Goal: Task Accomplishment & Management: Use online tool/utility

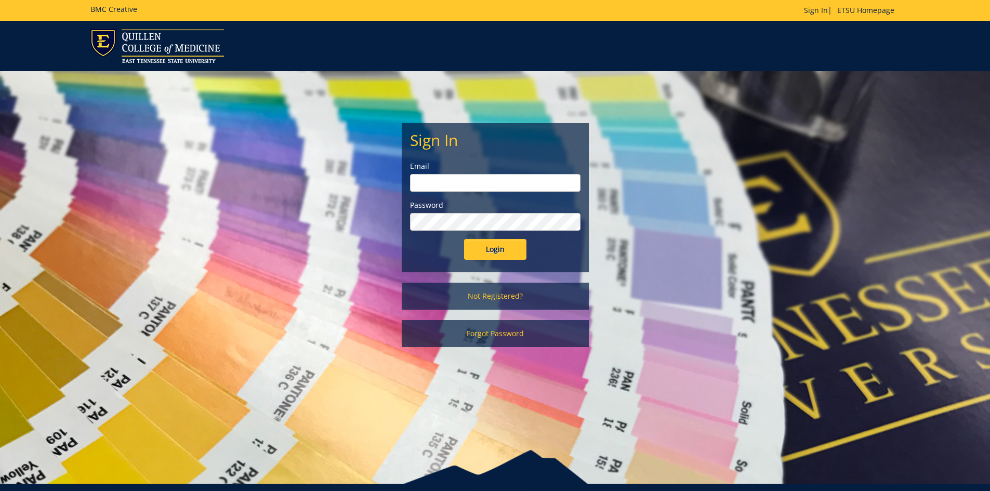
click at [479, 187] on input "email" at bounding box center [495, 183] width 170 height 18
type input "[EMAIL_ADDRESS][DOMAIN_NAME]"
click at [464, 239] on input "Login" at bounding box center [495, 249] width 62 height 21
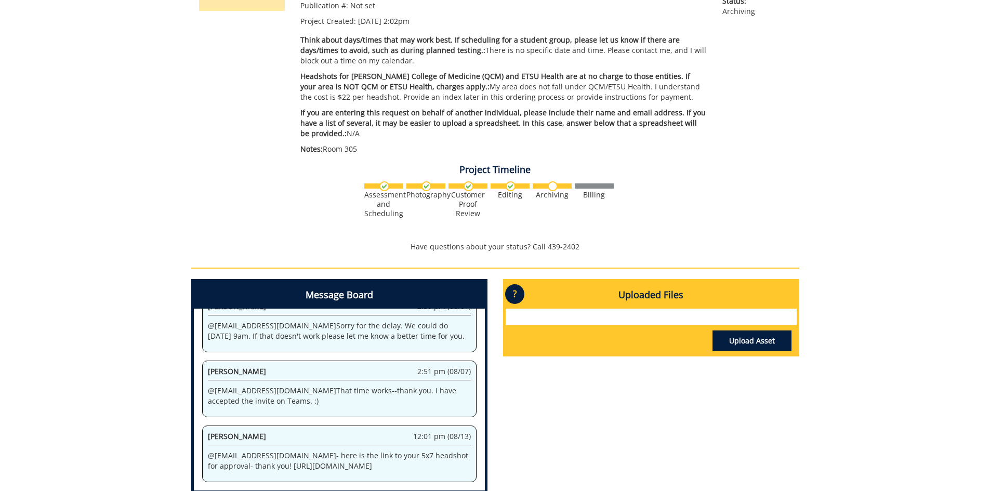
scroll to position [260, 0]
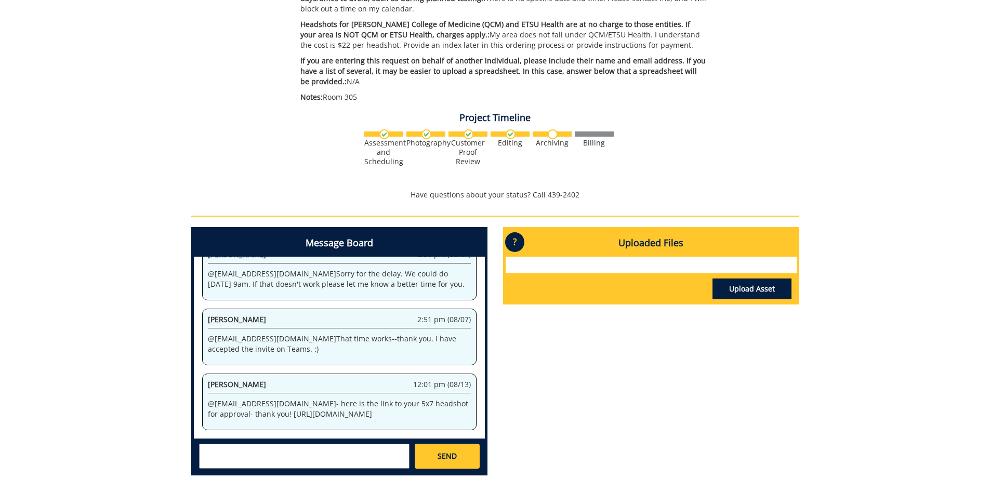
drag, startPoint x: 355, startPoint y: 415, endPoint x: 245, endPoint y: 394, distance: 112.2
click at [245, 399] on p "@ bolest@etsu.edu - here is the link to your 5x7 headshot for approval- thank y…" at bounding box center [339, 409] width 263 height 21
copy p "https://etsu365-my.sharepoint.com/:f:/g/personal/gougeja_etsu_edu/ElP8_53lF9JEn…"
